Goal: Information Seeking & Learning: Understand process/instructions

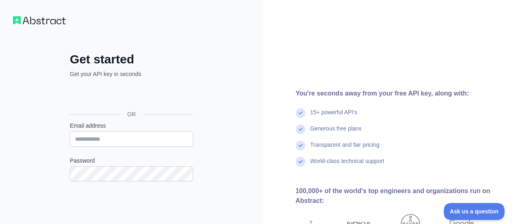
scroll to position [46, 0]
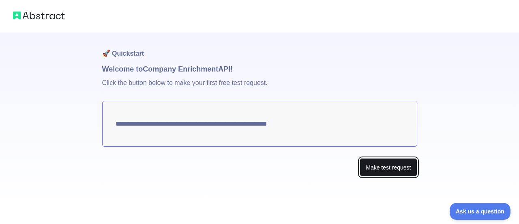
click at [385, 164] on button "Make test request" at bounding box center [388, 167] width 57 height 18
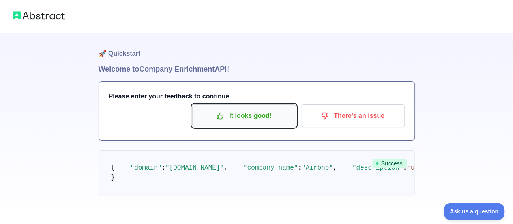
click at [245, 117] on p "It looks good!" at bounding box center [244, 116] width 92 height 14
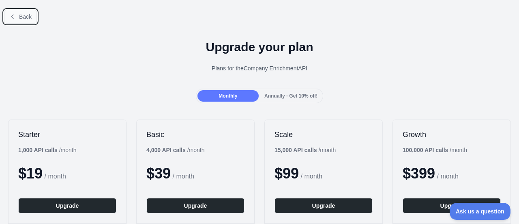
click at [23, 10] on button "Back" at bounding box center [20, 17] width 33 height 14
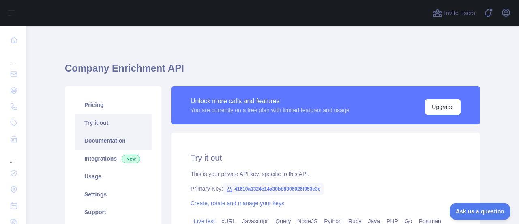
click at [106, 145] on link "Documentation" at bounding box center [113, 140] width 77 height 18
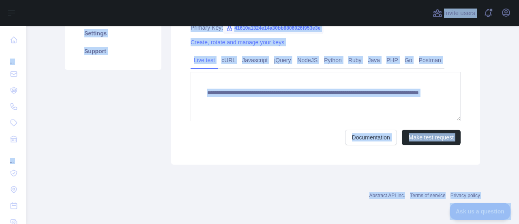
scroll to position [161, 0]
click at [358, 35] on div "**********" at bounding box center [325, 68] width 309 height 193
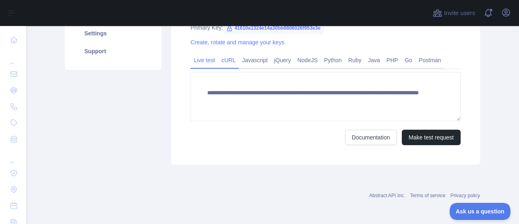
click at [234, 60] on link "cURL" at bounding box center [228, 60] width 21 height 13
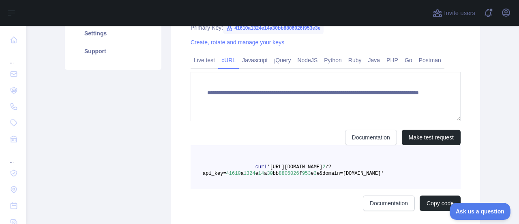
scroll to position [154, 0]
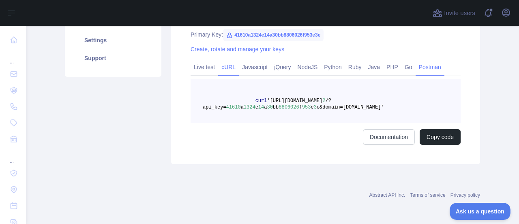
click at [423, 72] on link "Postman" at bounding box center [430, 66] width 29 height 13
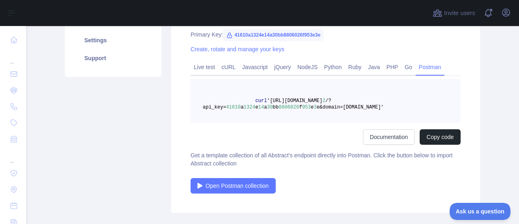
scroll to position [133, 0]
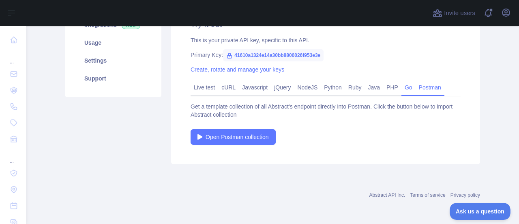
click at [402, 86] on link "Go" at bounding box center [409, 87] width 14 height 13
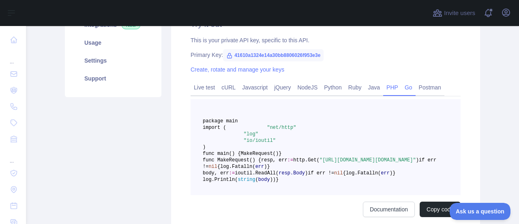
click at [383, 89] on link "PHP" at bounding box center [392, 87] width 18 height 13
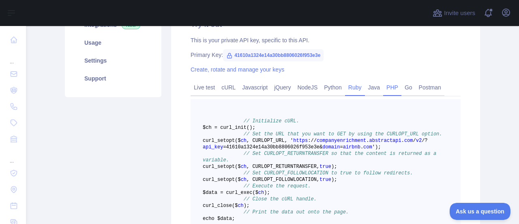
click at [358, 88] on link "Ruby" at bounding box center [355, 87] width 20 height 13
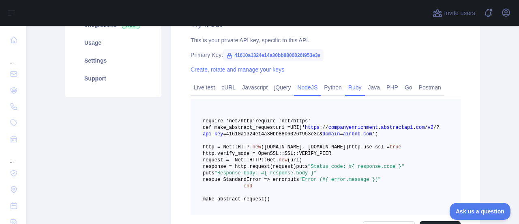
click at [299, 86] on link "NodeJS" at bounding box center [307, 87] width 27 height 13
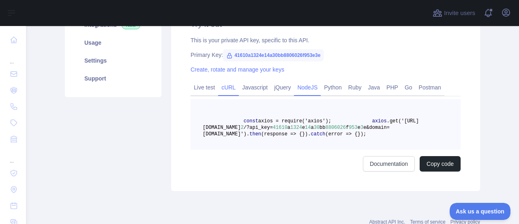
click at [227, 88] on link "cURL" at bounding box center [228, 87] width 21 height 13
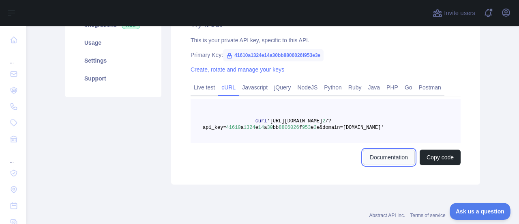
click at [384, 151] on link "Documentation" at bounding box center [389, 156] width 52 height 15
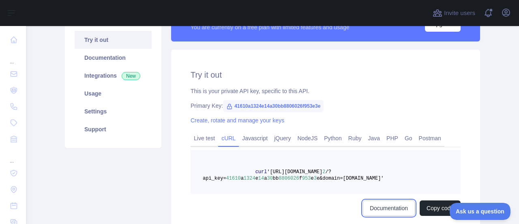
scroll to position [82, 0]
